Goal: Transaction & Acquisition: Purchase product/service

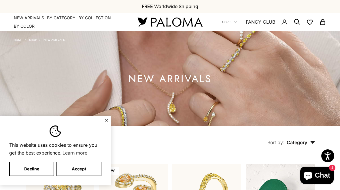
click at [58, 14] on x-header "Paloma Diamonds Open navigation menu Open search NEW ARRIVALS By Category Categ…" at bounding box center [170, 22] width 340 height 18
click at [57, 18] on summary "By Category" at bounding box center [61, 18] width 29 height 6
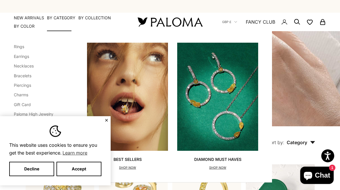
click at [19, 54] on link "Earrings" at bounding box center [21, 56] width 15 height 5
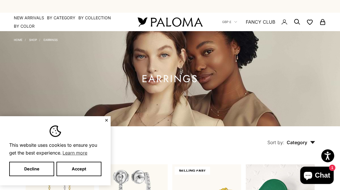
click at [103, 120] on div "This website uses cookies to ensure you get the best experience. Learn more Dec…" at bounding box center [55, 150] width 111 height 69
click at [103, 122] on div "This website uses cookies to ensure you get the best experience. Learn more Dec…" at bounding box center [55, 150] width 111 height 69
click at [108, 118] on button "✕" at bounding box center [107, 119] width 4 height 3
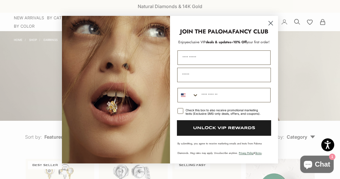
click at [274, 27] on icon "Close dialog" at bounding box center [271, 23] width 10 height 10
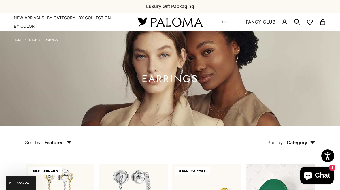
click at [23, 27] on summary "By Color" at bounding box center [24, 26] width 21 height 6
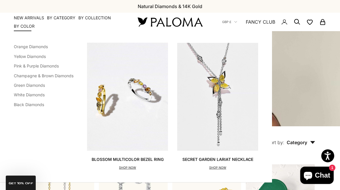
click at [32, 95] on link "White Diamonds" at bounding box center [29, 94] width 31 height 5
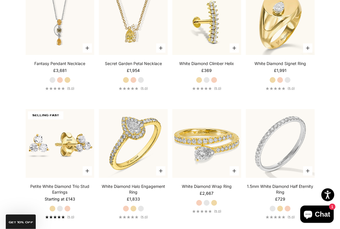
scroll to position [1338, 0]
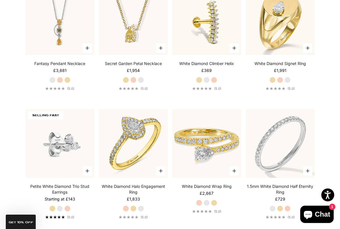
click at [60, 152] on img at bounding box center [60, 143] width 69 height 69
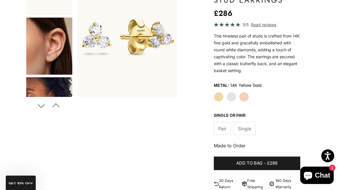
scroll to position [76, 0]
click at [57, 56] on img "Go to item 4" at bounding box center [49, 46] width 46 height 57
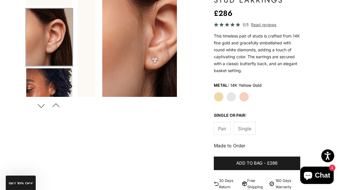
scroll to position [0, 213]
